Goal: Transaction & Acquisition: Purchase product/service

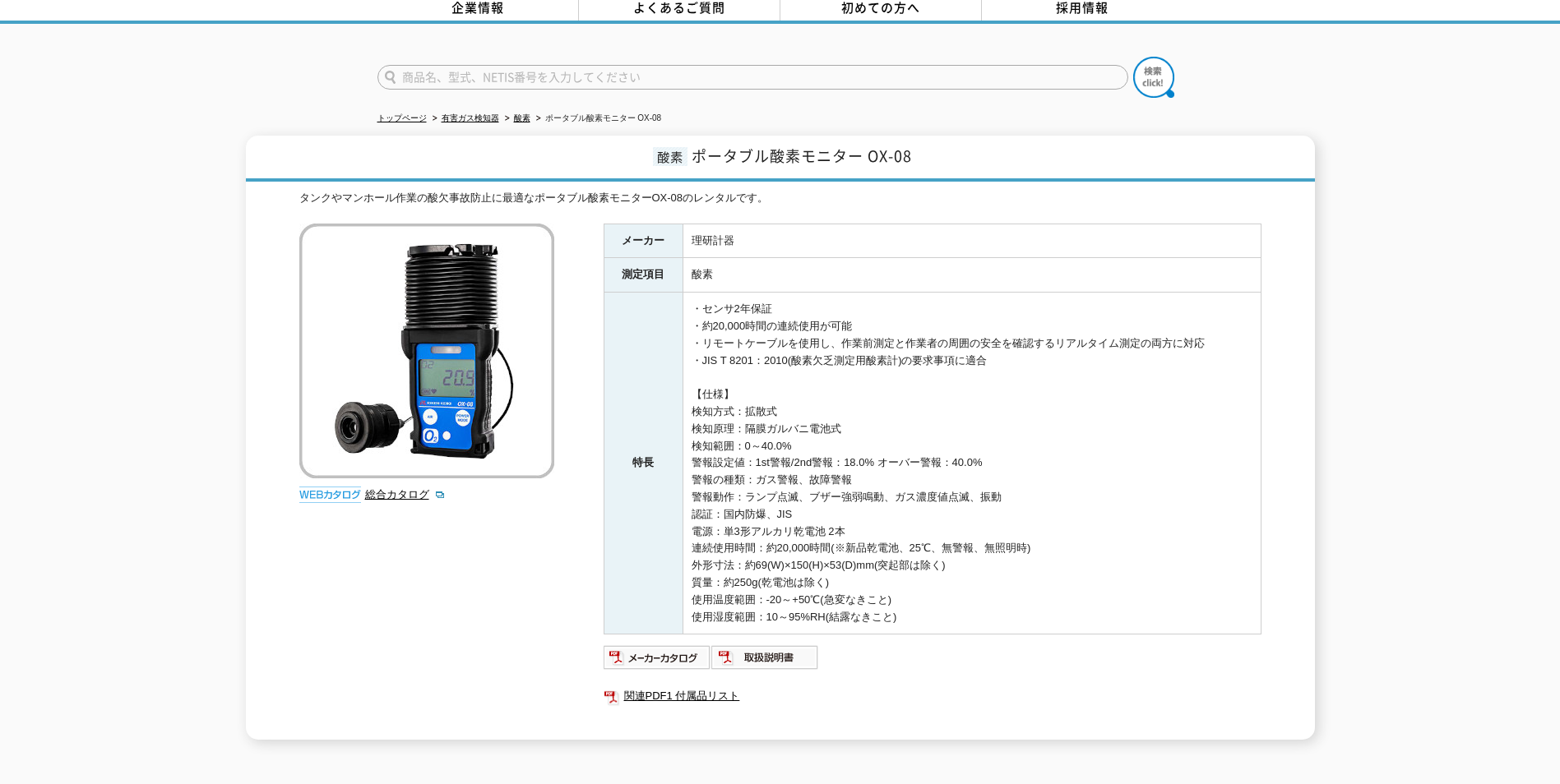
scroll to position [165, 0]
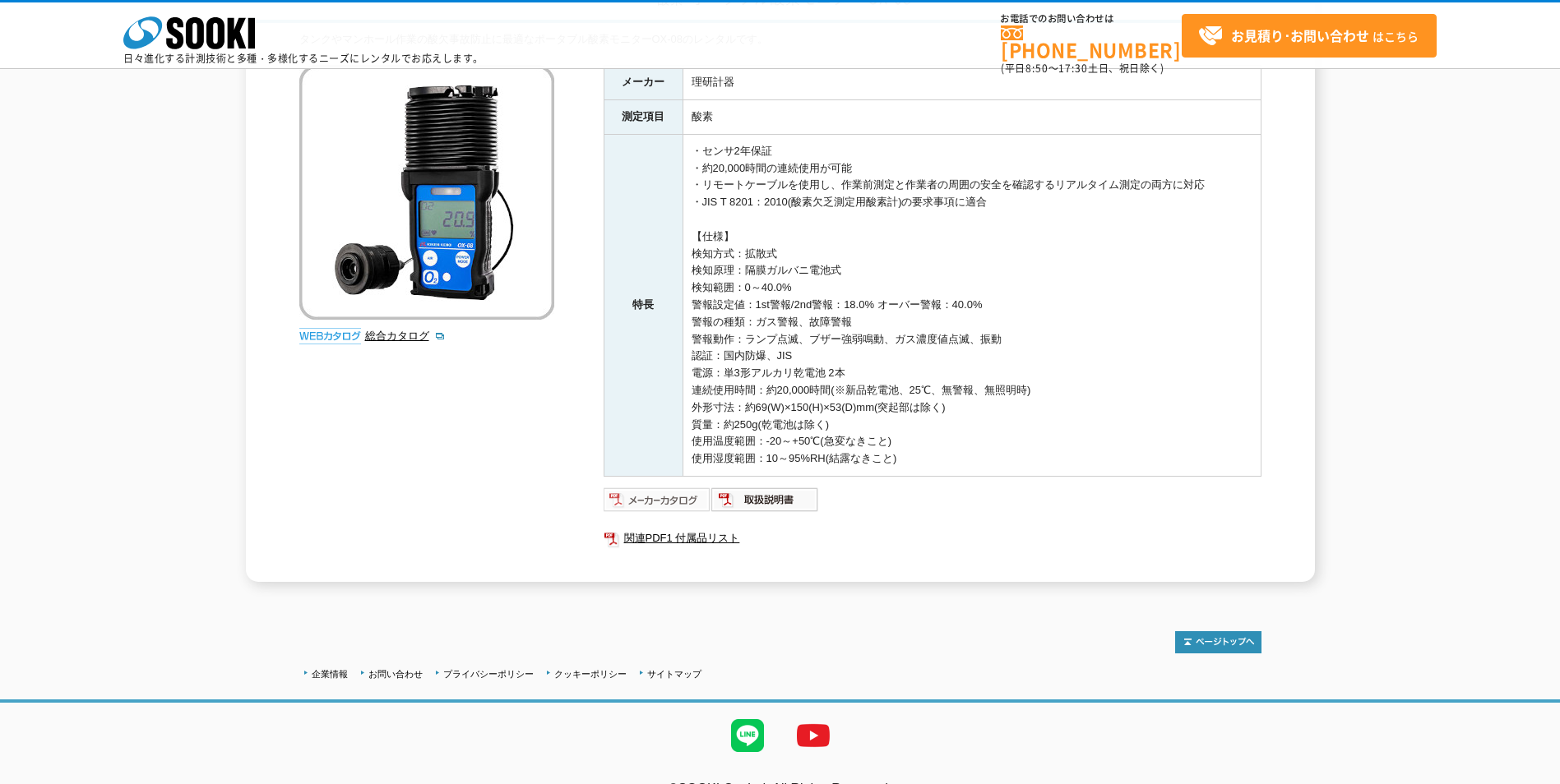
click at [672, 497] on img at bounding box center [658, 499] width 108 height 26
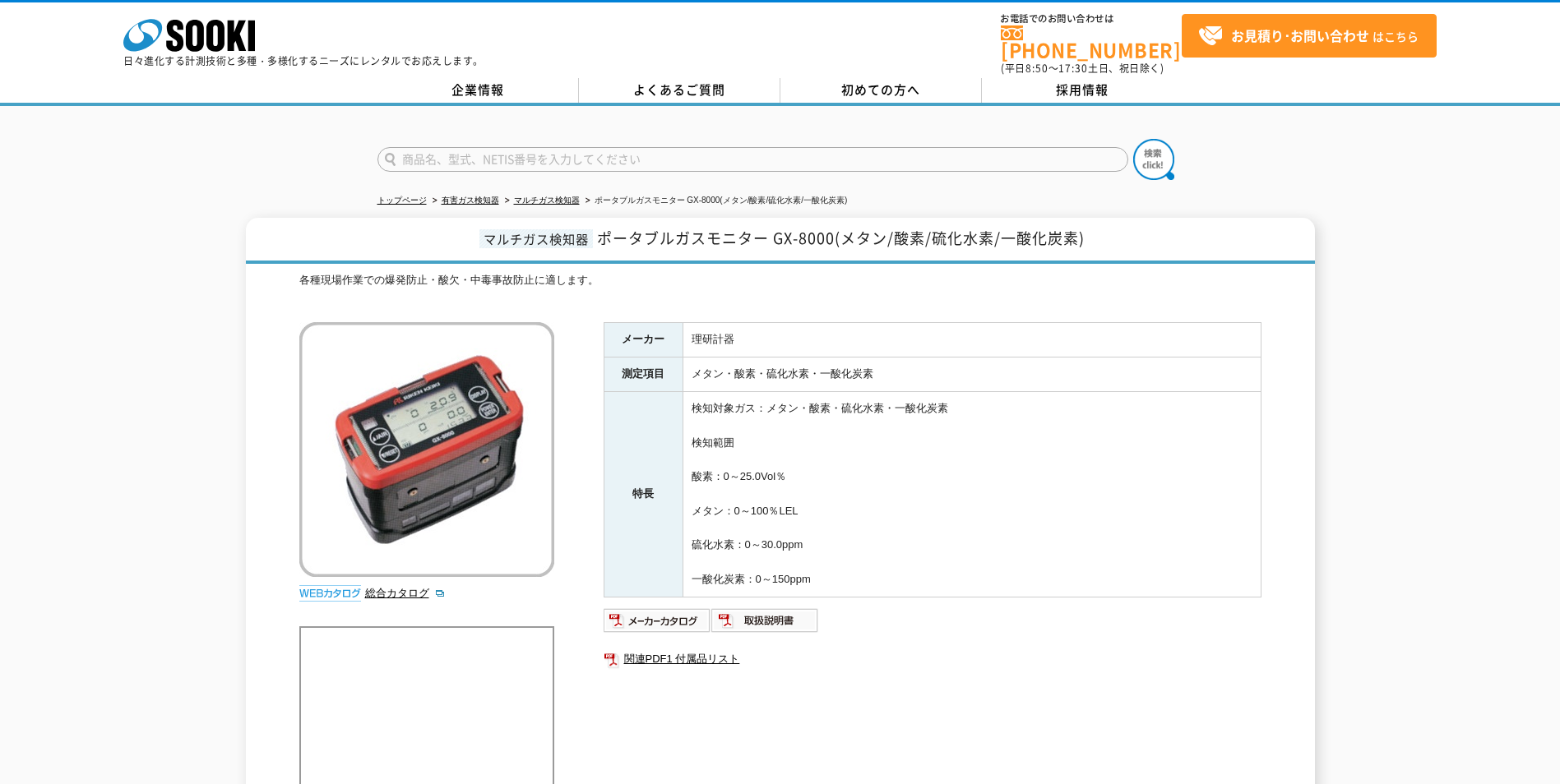
scroll to position [165, 0]
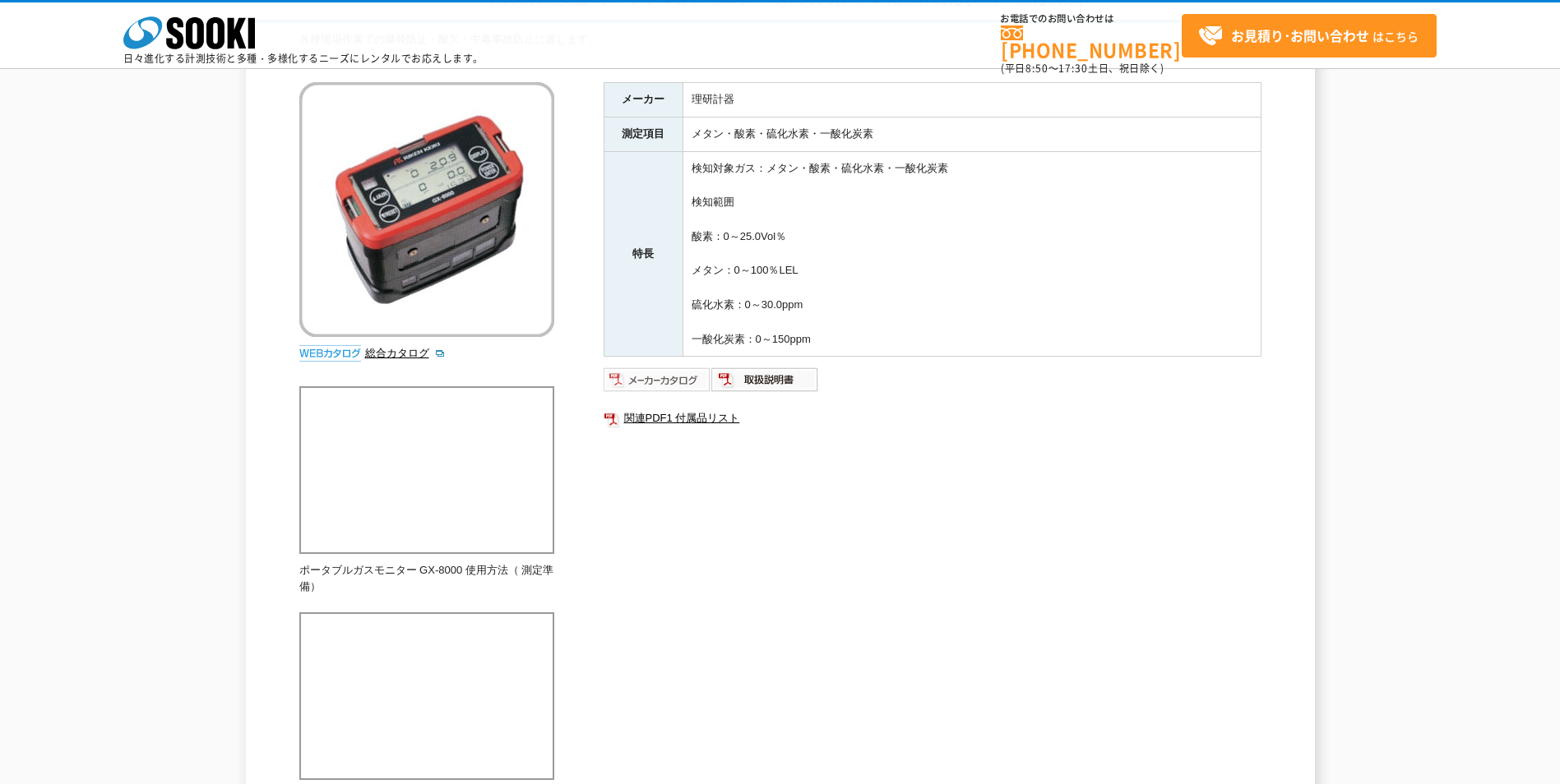
click at [666, 379] on img at bounding box center [658, 380] width 108 height 26
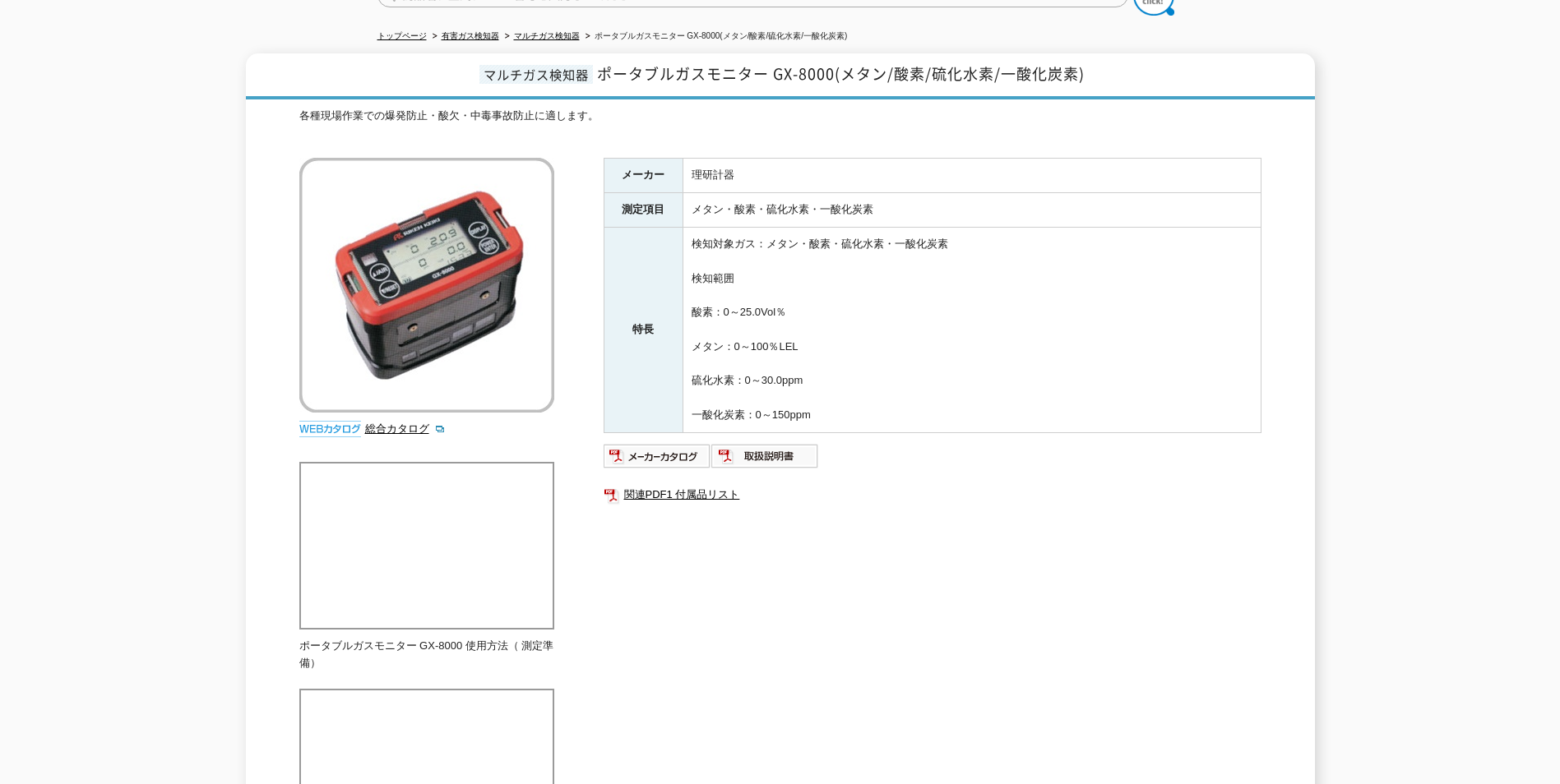
scroll to position [0, 0]
